Goal: Task Accomplishment & Management: Complete application form

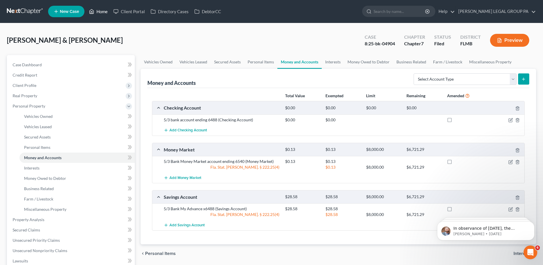
click at [103, 12] on link "Home" at bounding box center [98, 11] width 24 height 10
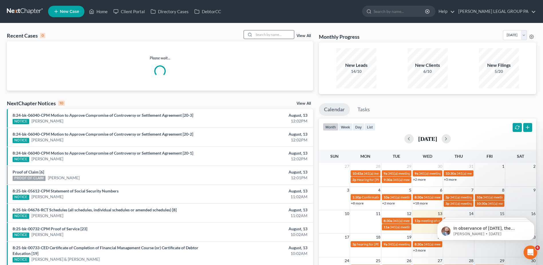
click at [278, 37] on input "search" at bounding box center [274, 34] width 40 height 8
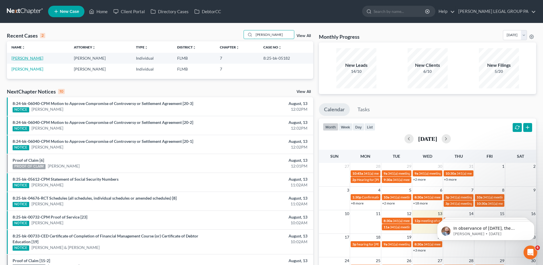
type input "[PERSON_NAME]"
click at [28, 58] on link "[PERSON_NAME]" at bounding box center [27, 58] width 32 height 5
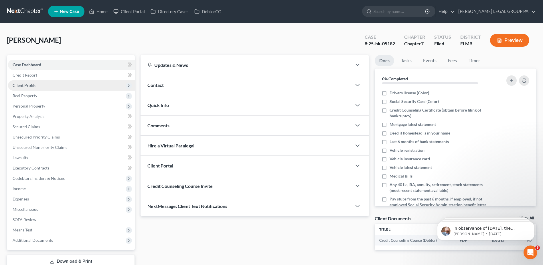
click at [27, 85] on span "Client Profile" at bounding box center [25, 85] width 24 height 5
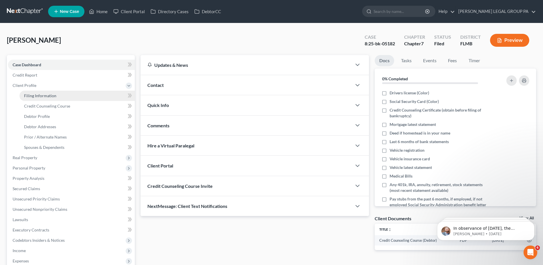
click at [37, 94] on span "Filing Information" at bounding box center [40, 95] width 32 height 5
select select "1"
select select "0"
select select "9"
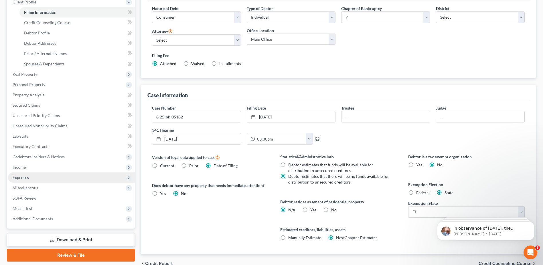
scroll to position [56, 0]
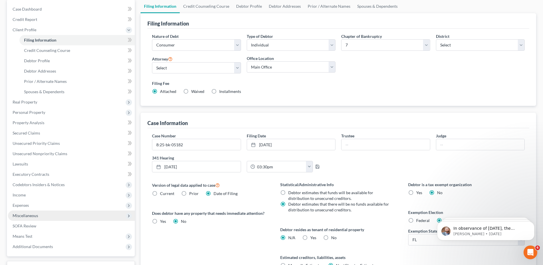
click at [20, 215] on span "Miscellaneous" at bounding box center [25, 215] width 25 height 5
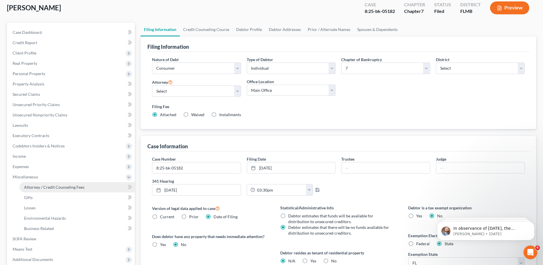
scroll to position [0, 0]
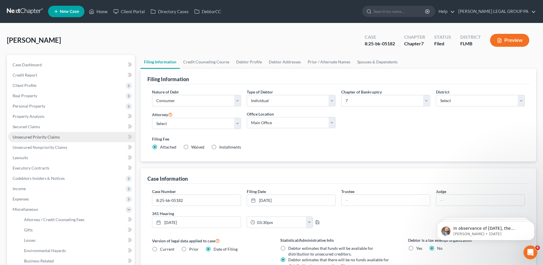
click at [33, 136] on span "Unsecured Priority Claims" at bounding box center [36, 136] width 47 height 5
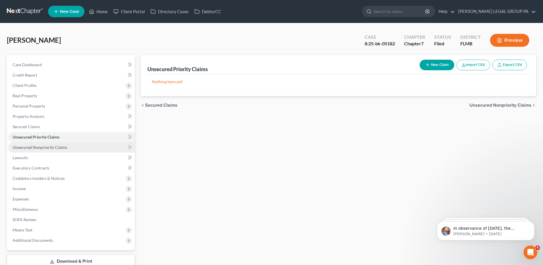
click at [31, 146] on span "Unsecured Nonpriority Claims" at bounding box center [40, 147] width 55 height 5
